Goal: Task Accomplishment & Management: Manage account settings

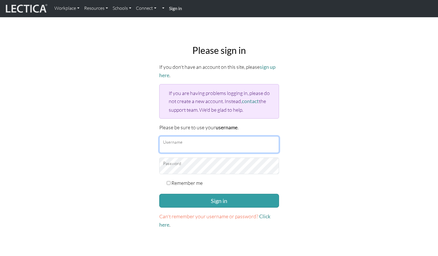
click at [171, 144] on input "Username" at bounding box center [219, 144] width 120 height 17
type input "wutang"
click at [167, 181] on input "Remember me" at bounding box center [169, 183] width 4 height 4
checkbox input "true"
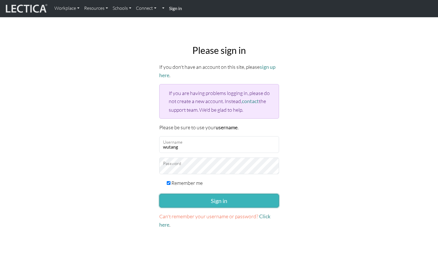
click at [204, 201] on button "Sign in" at bounding box center [219, 201] width 120 height 14
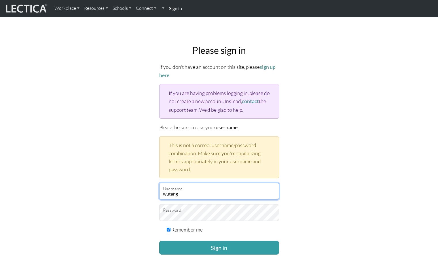
click at [187, 191] on input "wutang" at bounding box center [219, 191] width 120 height 17
type input "sw3974@tc.columbia.edu"
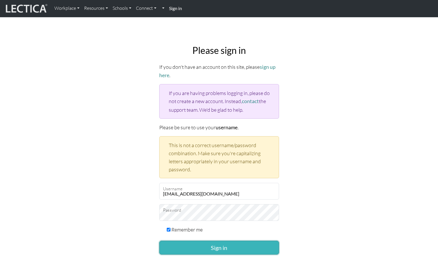
click at [207, 248] on button "Sign in" at bounding box center [219, 247] width 120 height 14
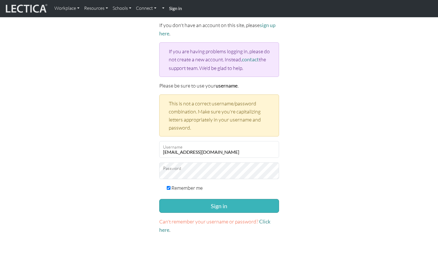
scroll to position [58, 0]
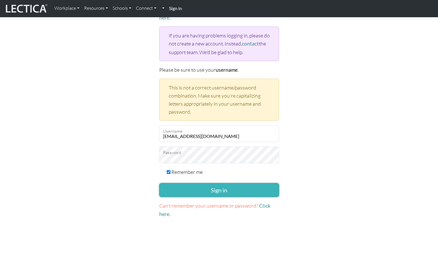
click at [263, 191] on button "Sign in" at bounding box center [219, 190] width 120 height 14
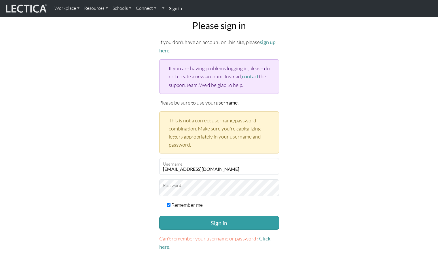
scroll to position [24, 0]
click at [249, 77] on link "contact" at bounding box center [250, 77] width 17 height 6
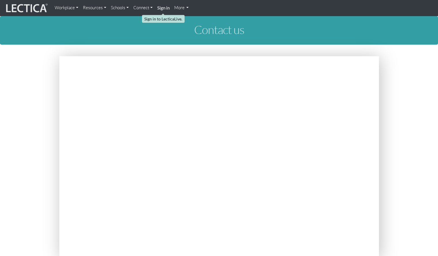
click at [166, 9] on strong "Sign in" at bounding box center [163, 7] width 12 height 5
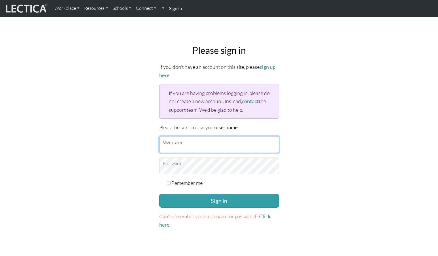
click at [174, 141] on input "Username" at bounding box center [219, 144] width 120 height 17
type input "[EMAIL_ADDRESS][DOMAIN_NAME]"
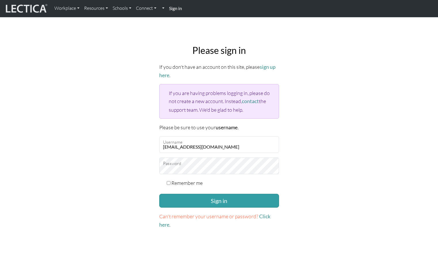
click at [169, 182] on input "Remember me" at bounding box center [169, 183] width 4 height 4
checkbox input "true"
click at [202, 200] on button "Sign in" at bounding box center [219, 201] width 120 height 14
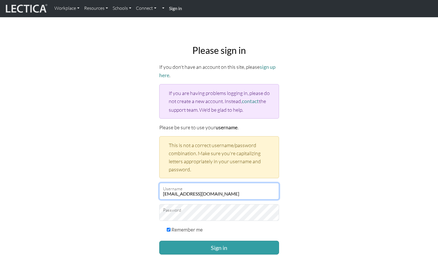
click at [222, 192] on input "sw3974@tc.columbia.edu" at bounding box center [219, 191] width 120 height 17
type input "wutang"
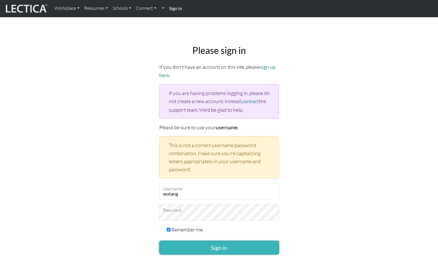
click at [212, 244] on button "Sign in" at bounding box center [219, 247] width 120 height 14
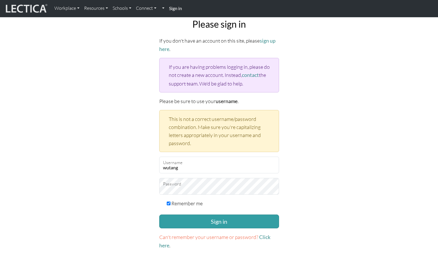
scroll to position [86, 0]
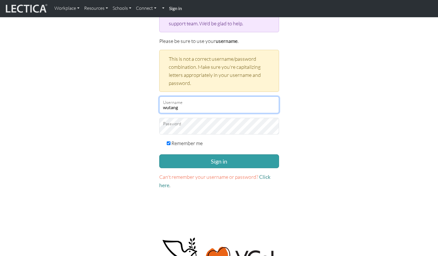
click at [184, 109] on input "wutang" at bounding box center [219, 104] width 120 height 17
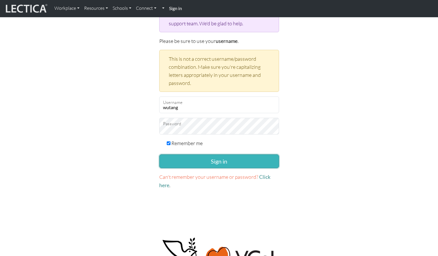
click at [261, 156] on button "Sign in" at bounding box center [219, 161] width 120 height 14
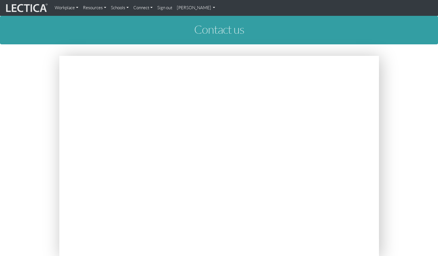
click at [417, 61] on section at bounding box center [219, 157] width 438 height 203
click at [66, 54] on body "Workplace Assessments Why LectaTests? About LectaTests Leadership Leader develo…" at bounding box center [219, 227] width 438 height 454
click at [158, 45] on body "Workplace Assessments Why LectaTests? About LectaTests Leadership Leader develo…" at bounding box center [219, 227] width 438 height 454
click at [201, 8] on link "Stephanie Wu" at bounding box center [195, 7] width 43 height 11
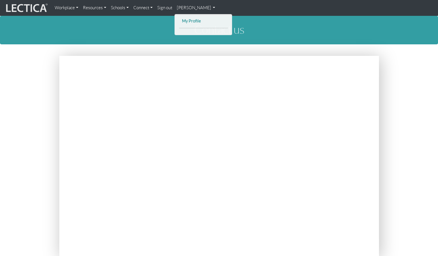
click at [187, 21] on link "My Profile" at bounding box center [203, 21] width 46 height 7
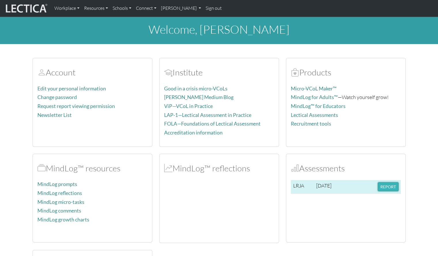
click at [394, 187] on button "REPORT" at bounding box center [387, 186] width 21 height 9
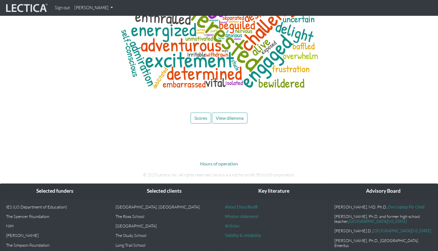
scroll to position [2215, 0]
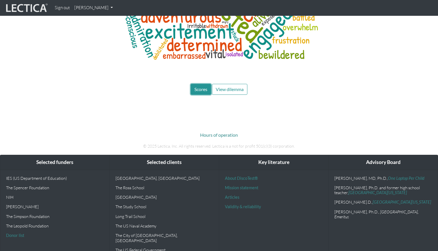
click at [202, 87] on span "Scores" at bounding box center [200, 89] width 13 height 5
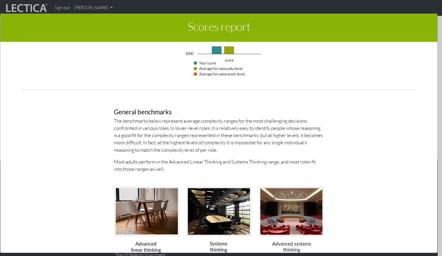
scroll to position [601, 0]
